Goal: Task Accomplishment & Management: Use online tool/utility

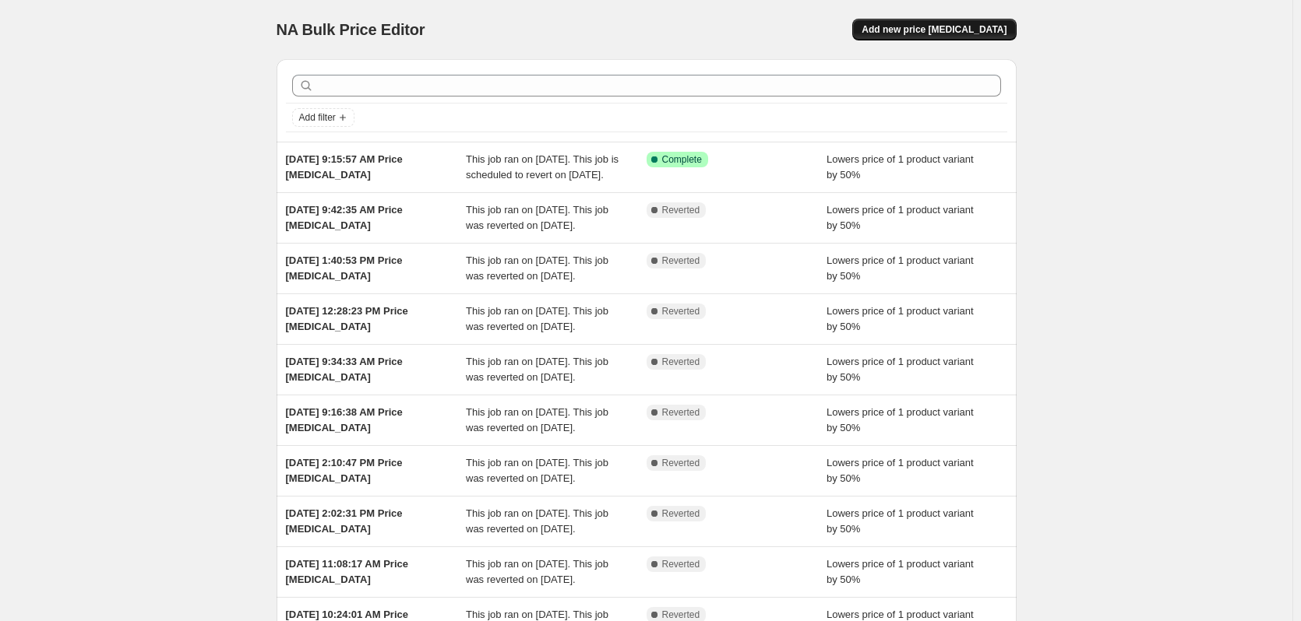
click at [974, 33] on span "Add new price [MEDICAL_DATA]" at bounding box center [933, 29] width 145 height 12
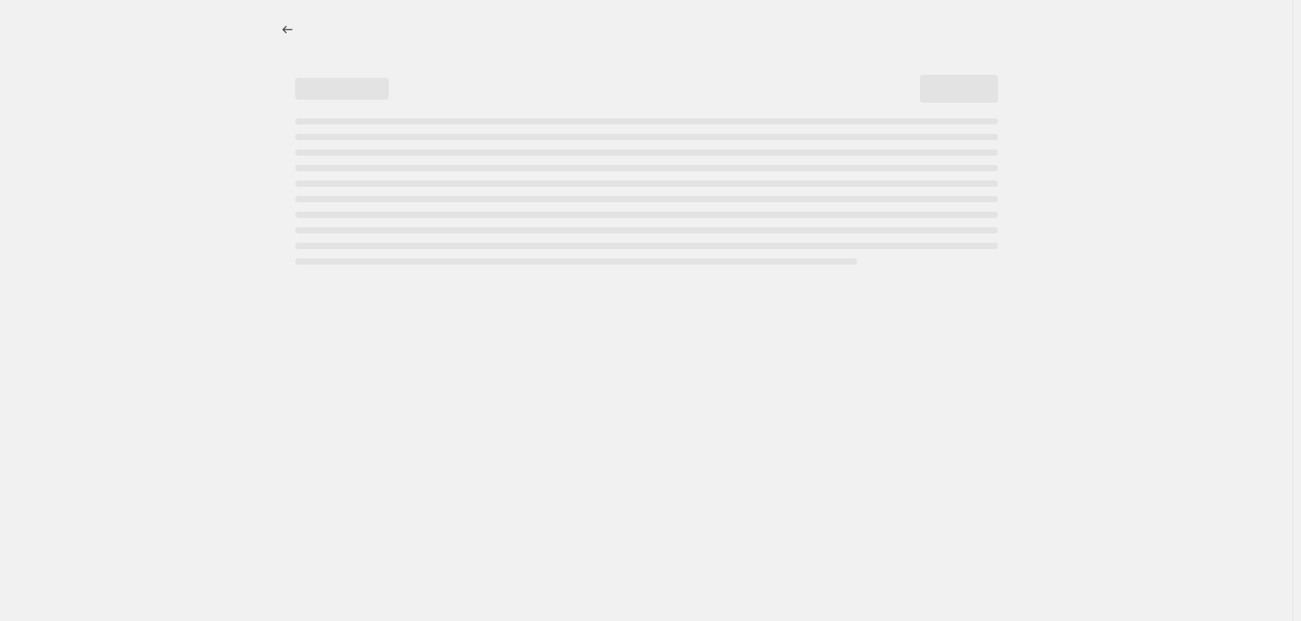
select select "percentage"
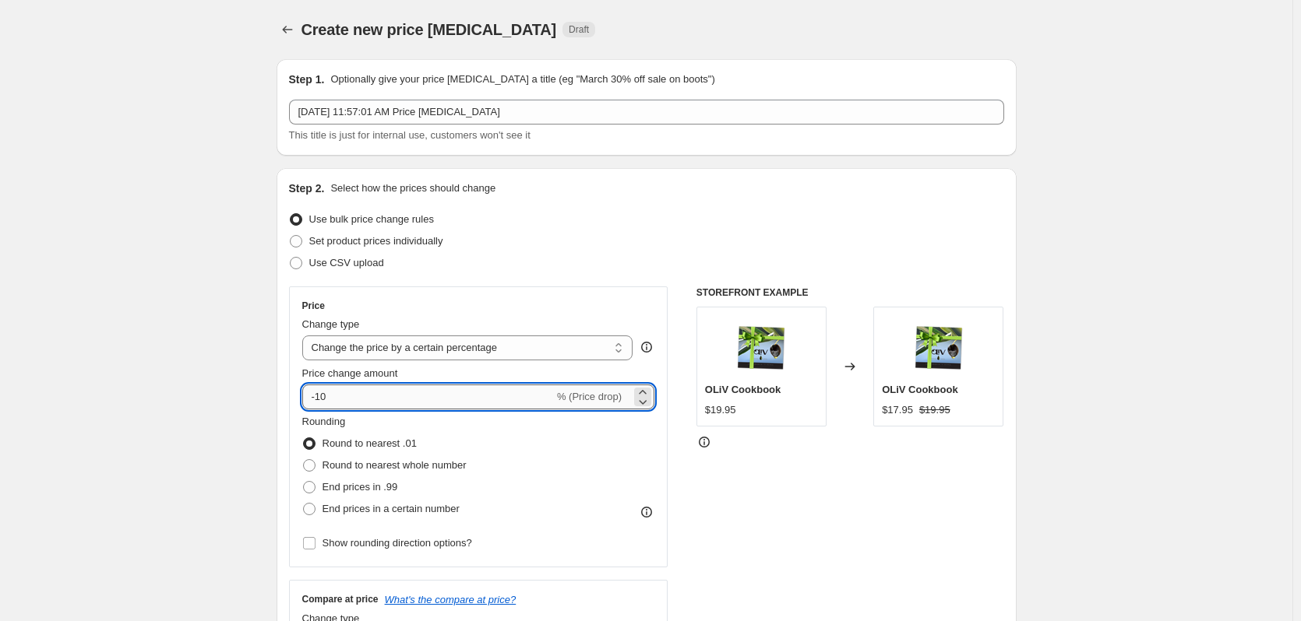
click at [361, 391] on input "-10" at bounding box center [428, 397] width 252 height 25
type input "-1"
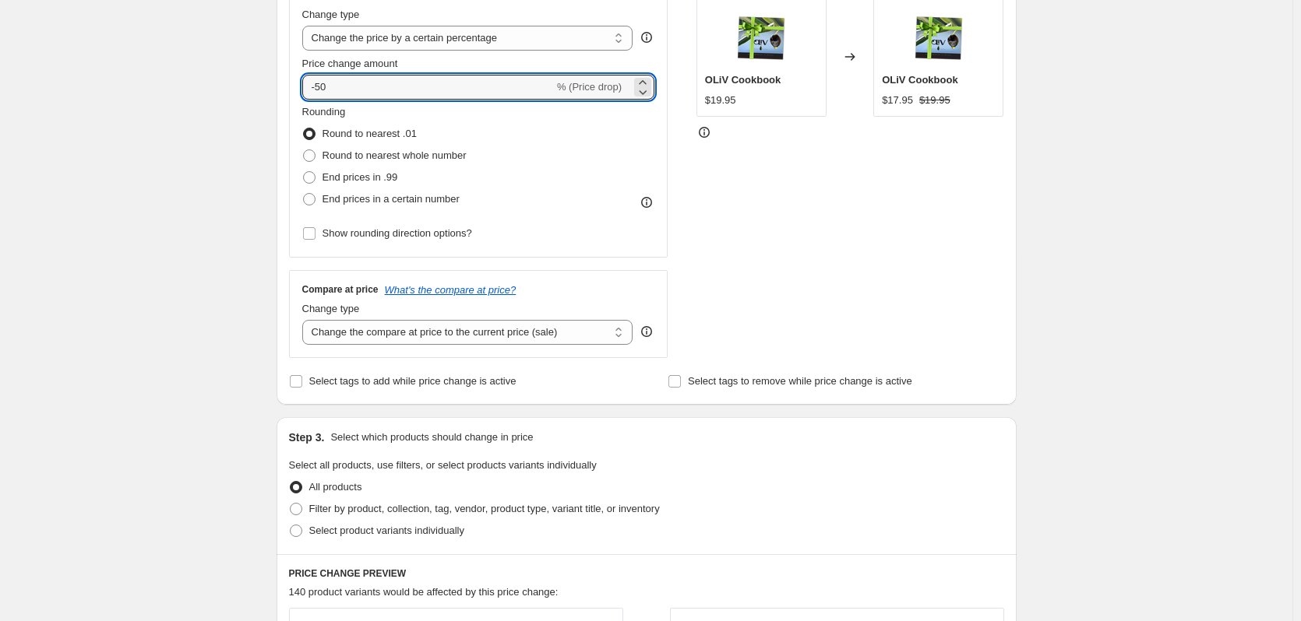
scroll to position [308, 0]
type input "-50"
click at [386, 541] on span "Select product variants individually" at bounding box center [386, 534] width 155 height 16
click at [290, 528] on input "Select product variants individually" at bounding box center [290, 527] width 1 height 1
radio input "true"
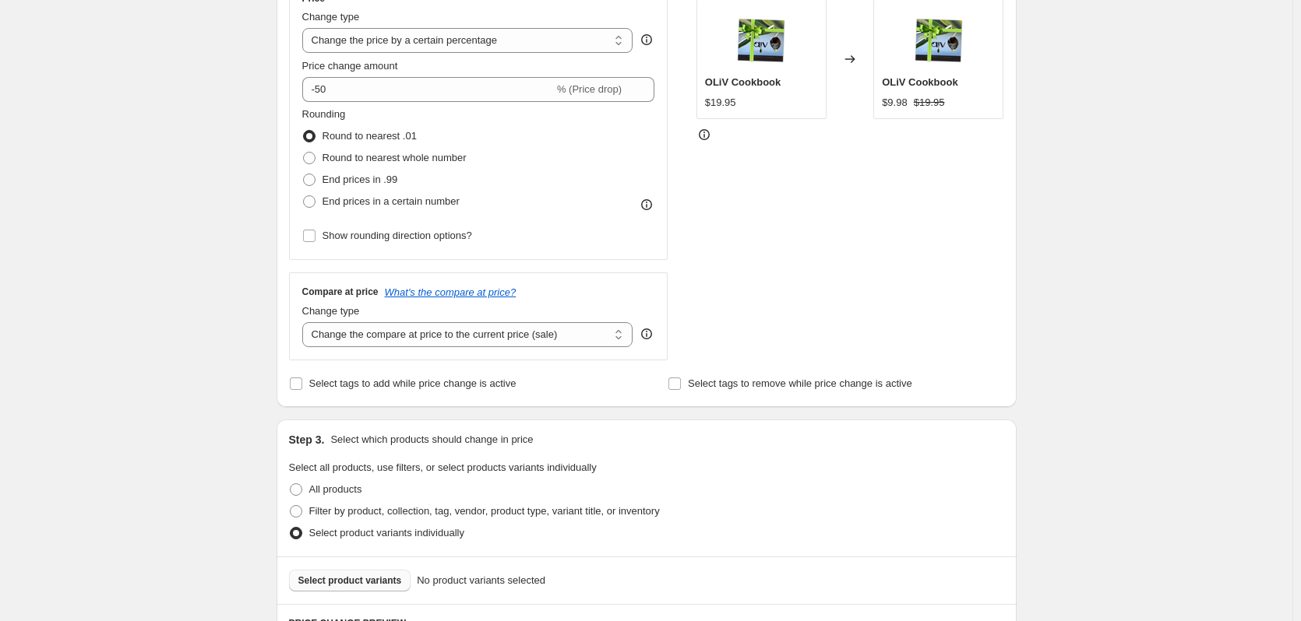
click at [363, 579] on span "Select product variants" at bounding box center [350, 581] width 104 height 12
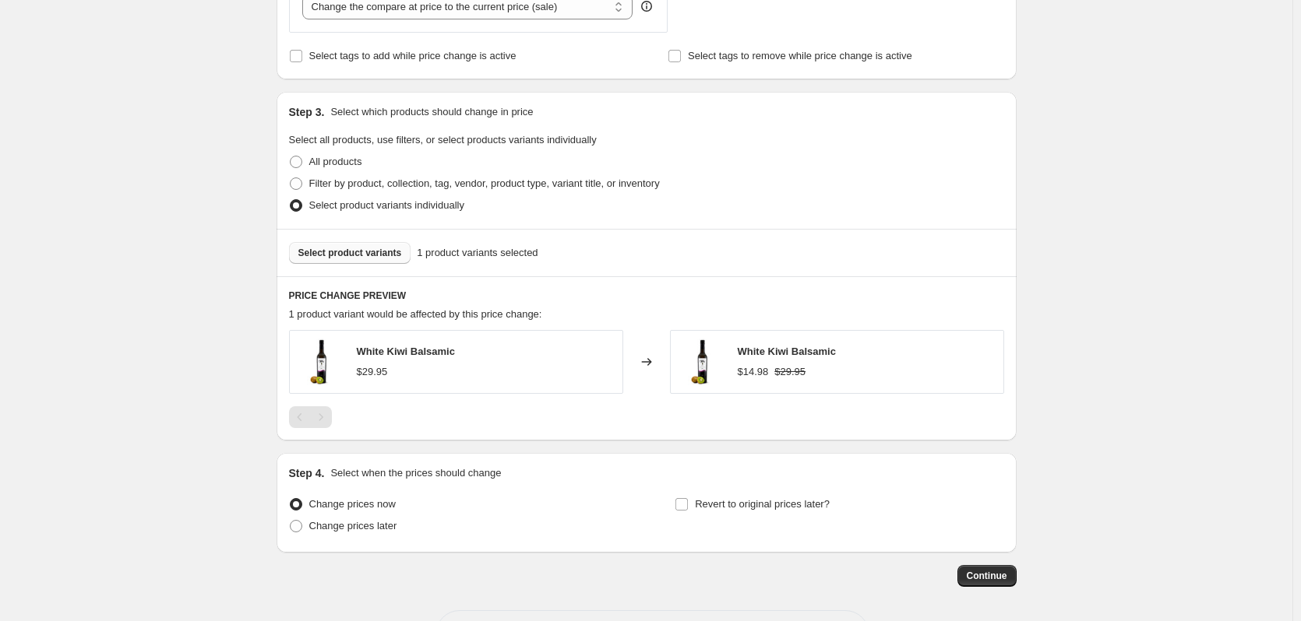
scroll to position [688, 0]
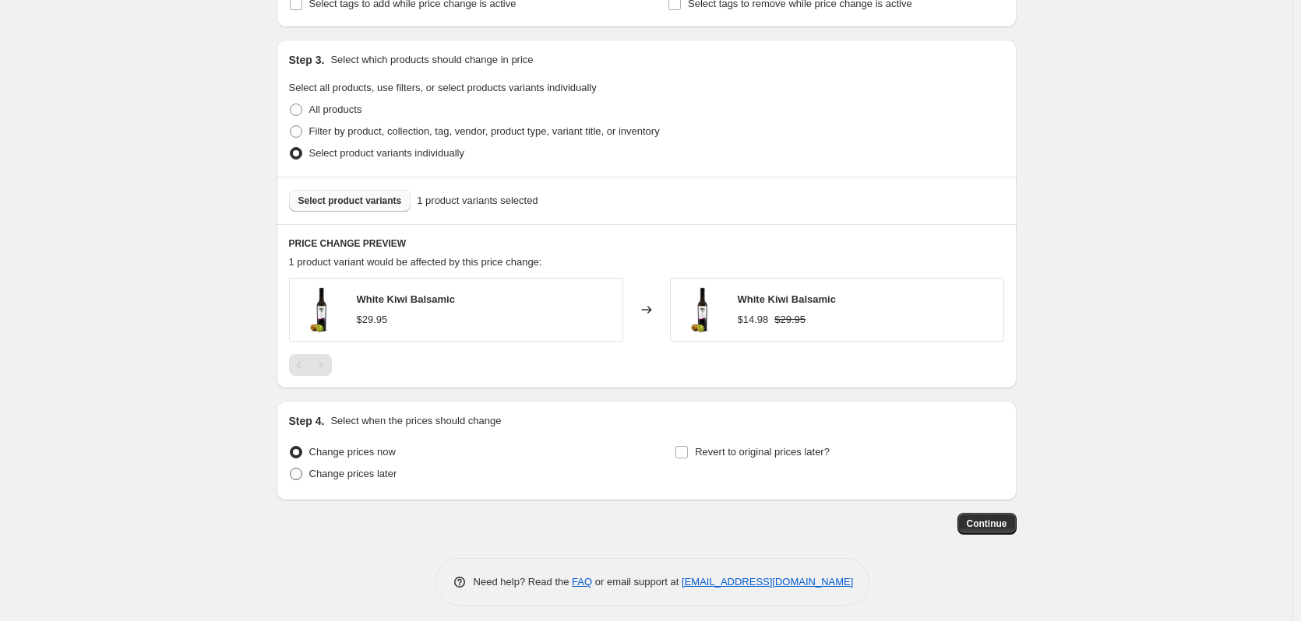
click at [393, 484] on label "Change prices later" at bounding box center [343, 474] width 108 height 22
click at [290, 469] on input "Change prices later" at bounding box center [290, 468] width 1 height 1
radio input "true"
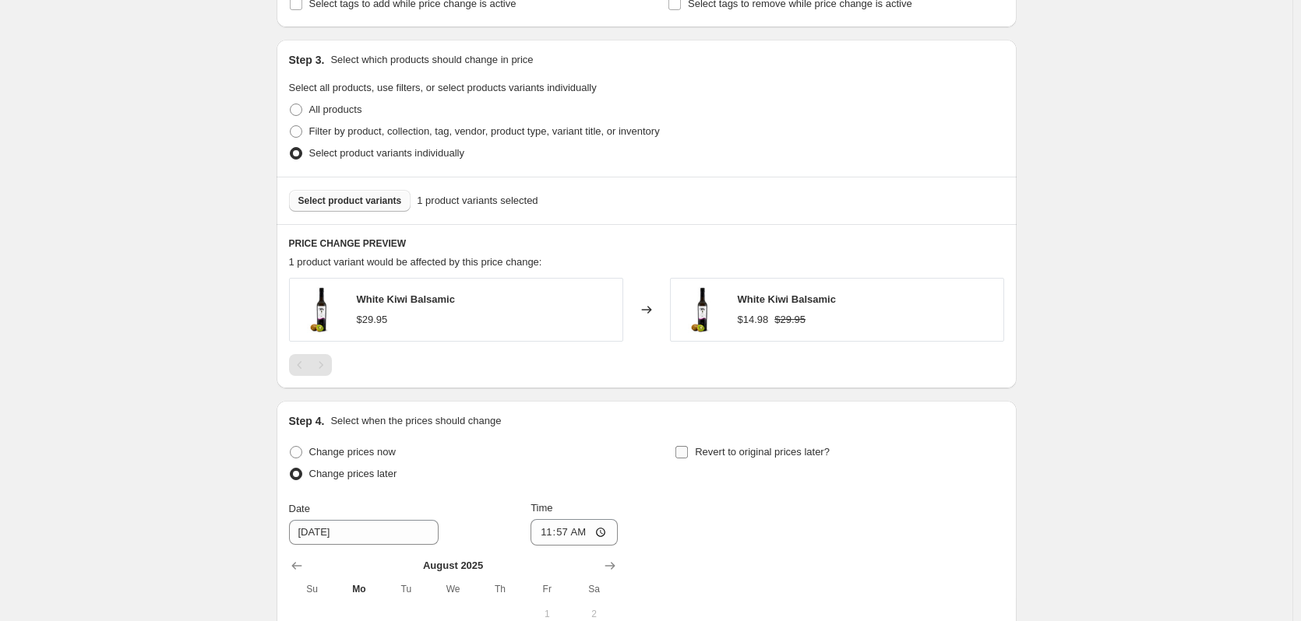
drag, startPoint x: 709, startPoint y: 464, endPoint x: 718, endPoint y: 462, distance: 9.6
click at [709, 463] on div "Revert to original prices later?" at bounding box center [838, 465] width 329 height 47
click at [723, 456] on span "Revert to original prices later?" at bounding box center [762, 452] width 135 height 12
click at [688, 456] on input "Revert to original prices later?" at bounding box center [681, 452] width 12 height 12
checkbox input "true"
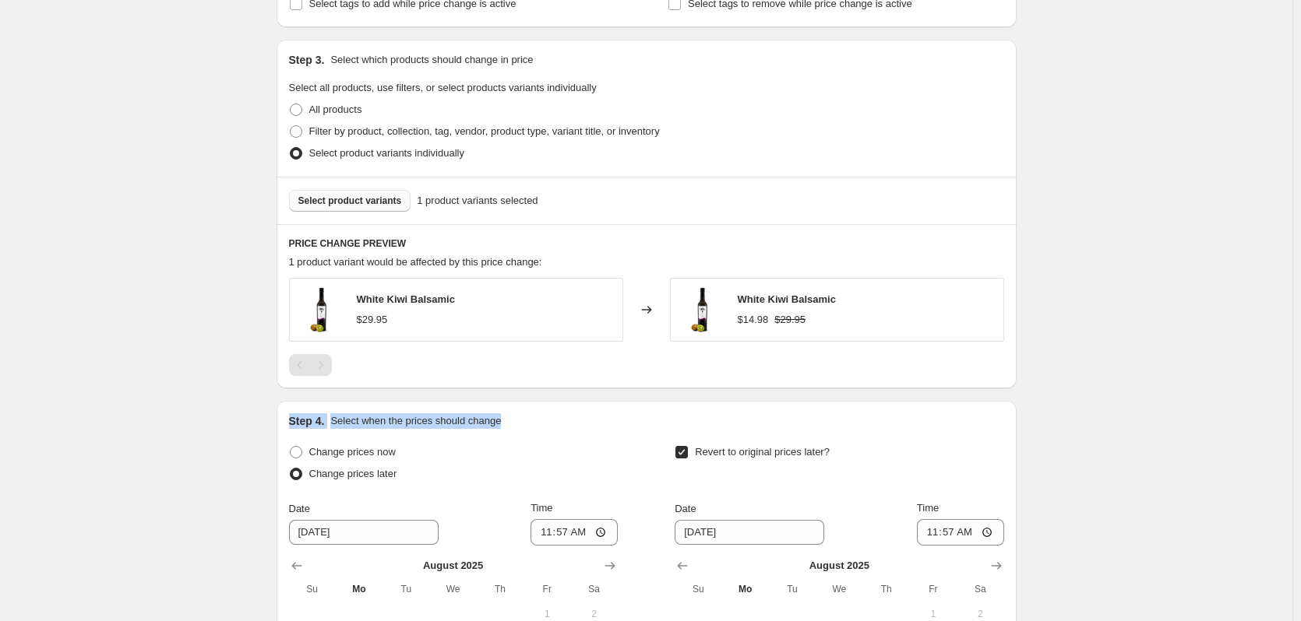
drag, startPoint x: 1300, startPoint y: 364, endPoint x: 1301, endPoint y: 418, distance: 54.5
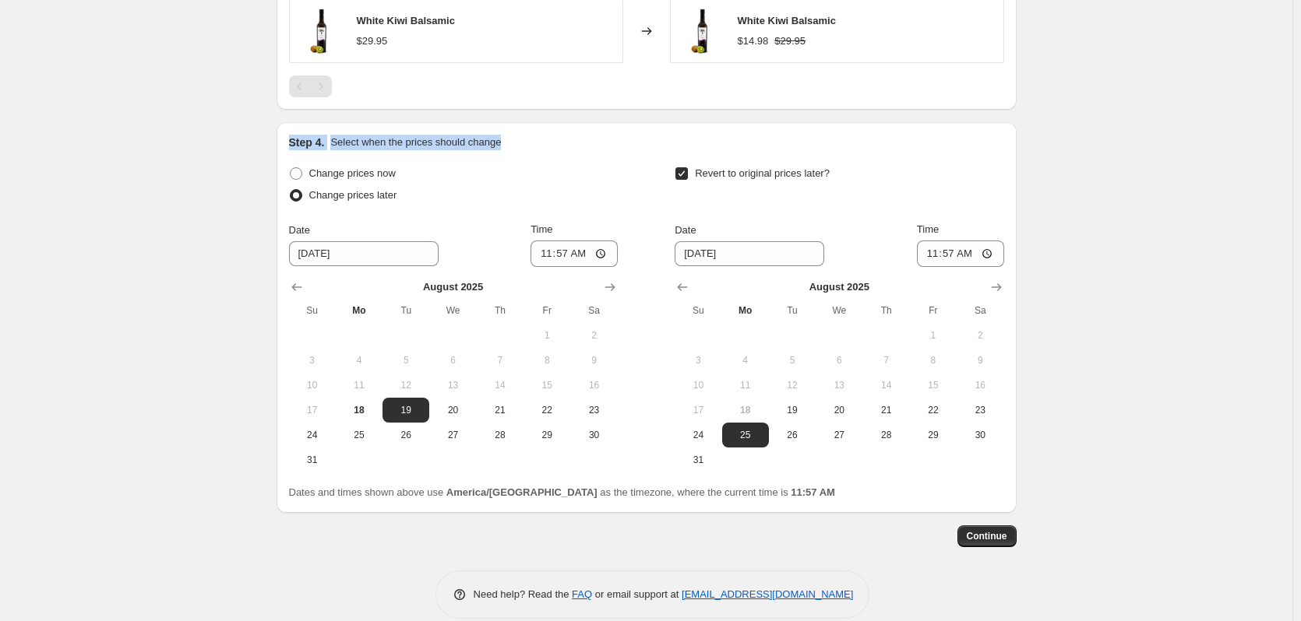
scroll to position [988, 0]
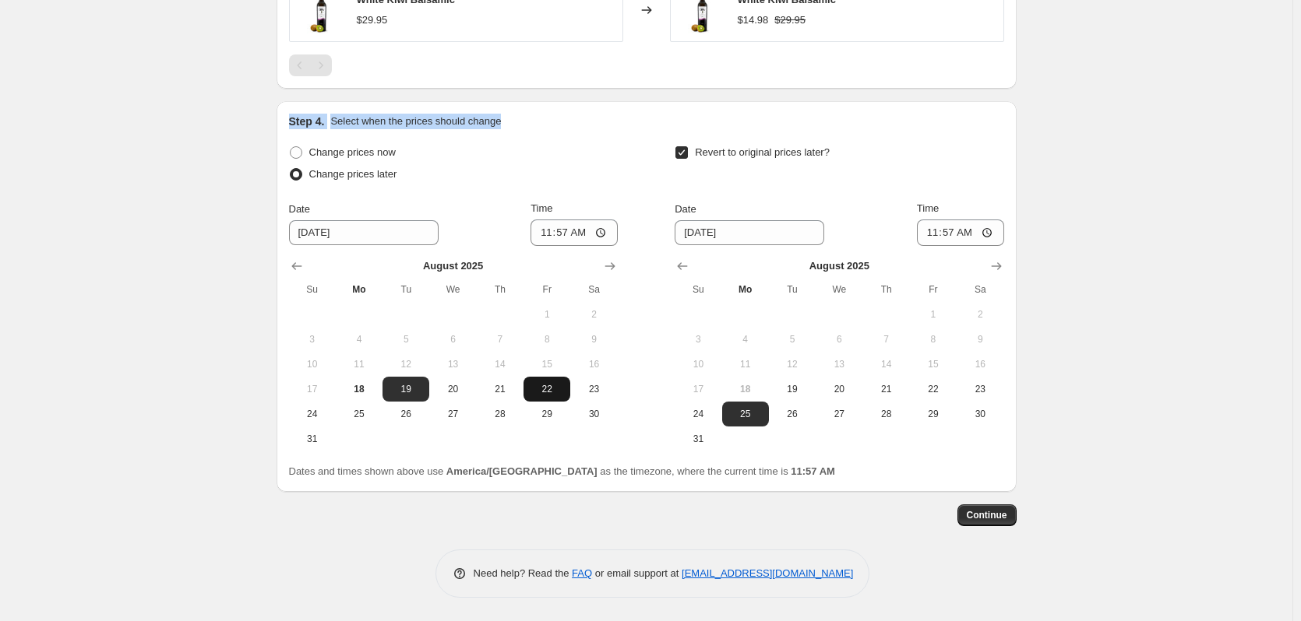
click at [563, 390] on span "22" at bounding box center [547, 389] width 34 height 12
type input "[DATE]"
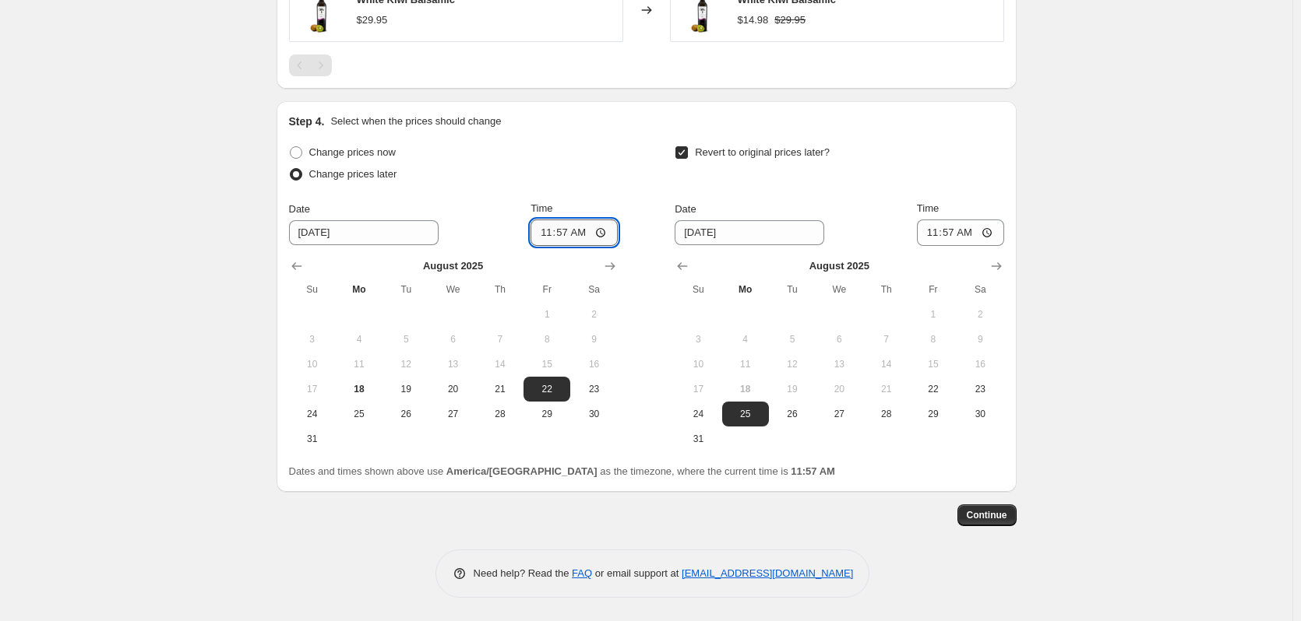
click at [547, 229] on input "11:57" at bounding box center [573, 233] width 87 height 26
type input "00:01"
click at [903, 408] on span "28" at bounding box center [885, 414] width 34 height 12
type input "[DATE]"
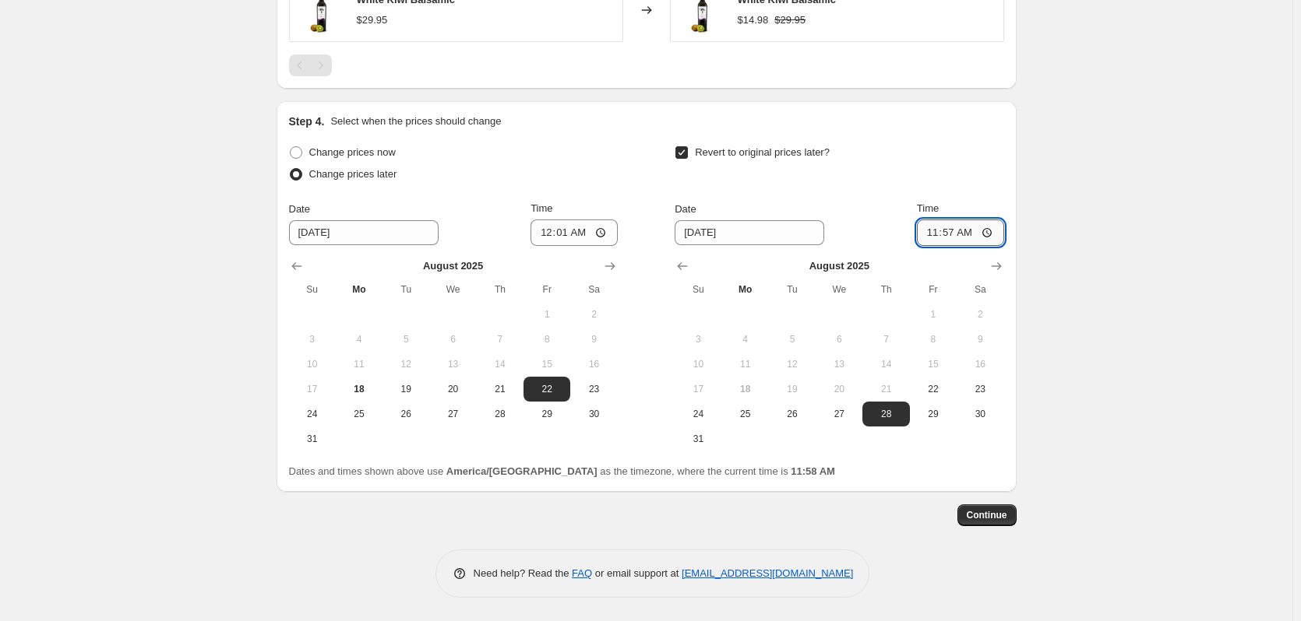
click at [935, 229] on input "11:57" at bounding box center [960, 233] width 87 height 26
click at [938, 239] on input "00:01" at bounding box center [960, 233] width 87 height 26
type input "23:59"
click at [980, 516] on span "Continue" at bounding box center [986, 515] width 40 height 12
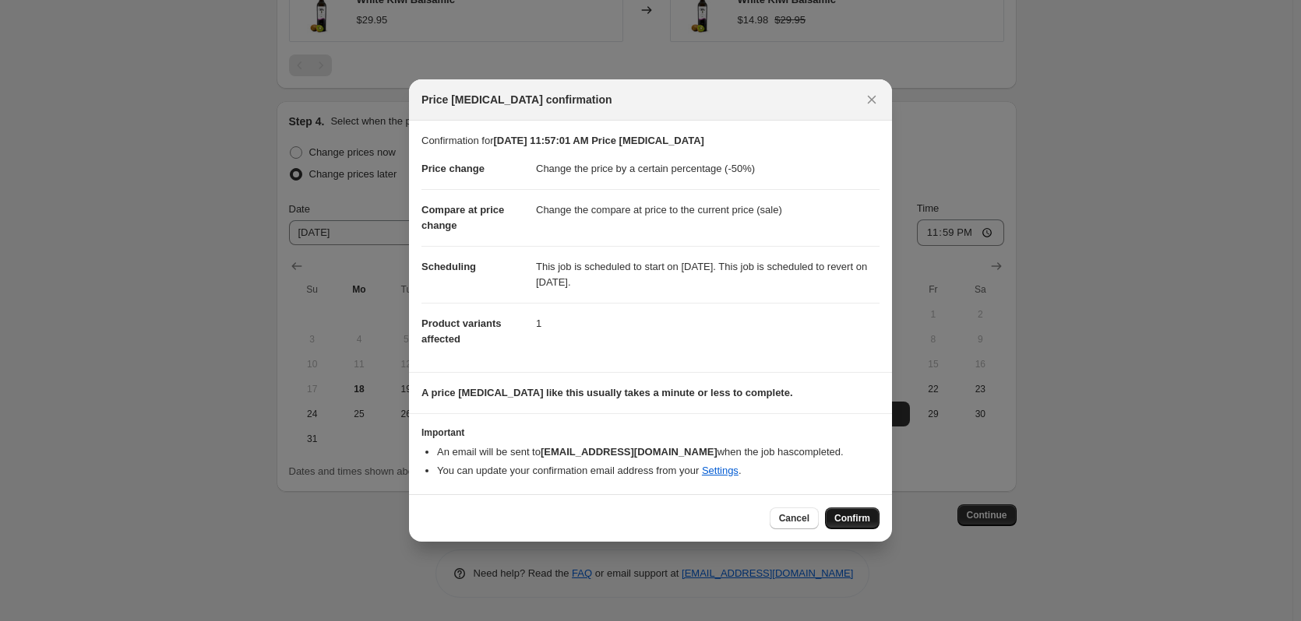
click at [876, 527] on button "Confirm" at bounding box center [852, 519] width 55 height 22
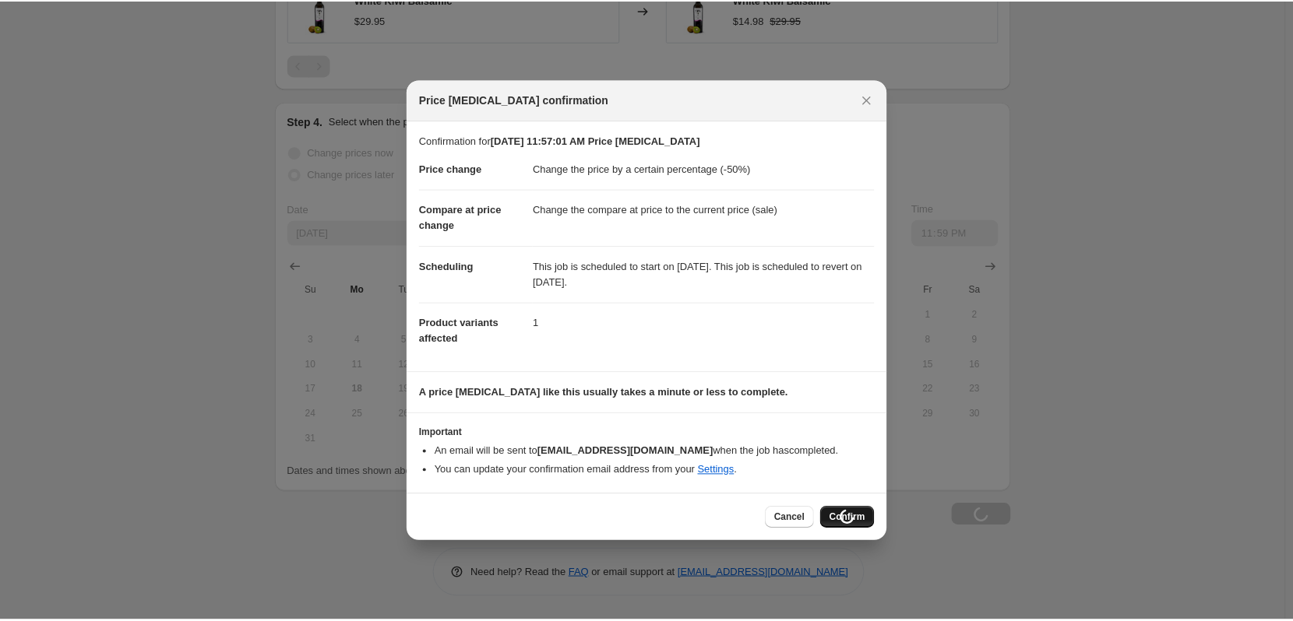
scroll to position [988, 0]
